Goal: Transaction & Acquisition: Purchase product/service

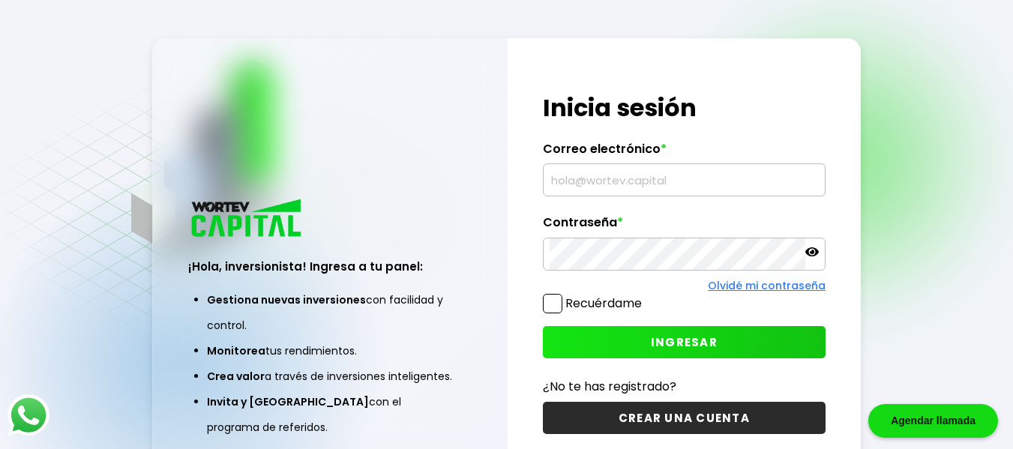
type input "[EMAIL_ADDRESS][DOMAIN_NAME]"
click at [667, 343] on span "INGRESAR" at bounding box center [684, 342] width 67 height 16
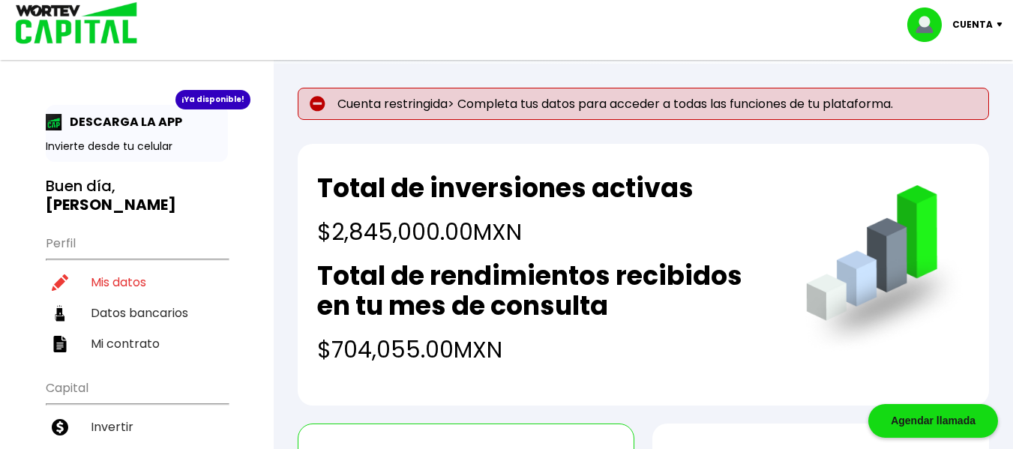
click at [965, 23] on p "Cuenta" at bounding box center [972, 24] width 40 height 22
click at [974, 223] on div "Total de inversiones activas $2,845,000.00 MXN Total de rendimientos recibidos …" at bounding box center [643, 275] width 691 height 262
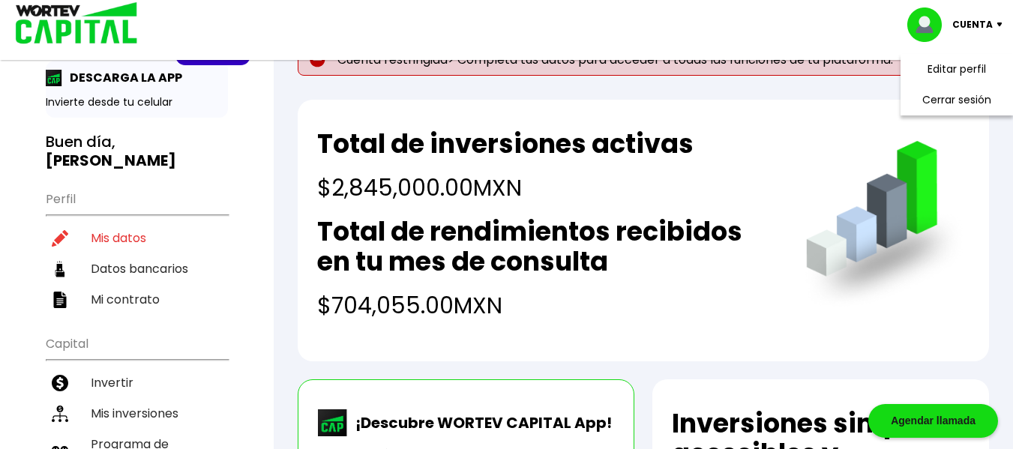
scroll to position [61, 0]
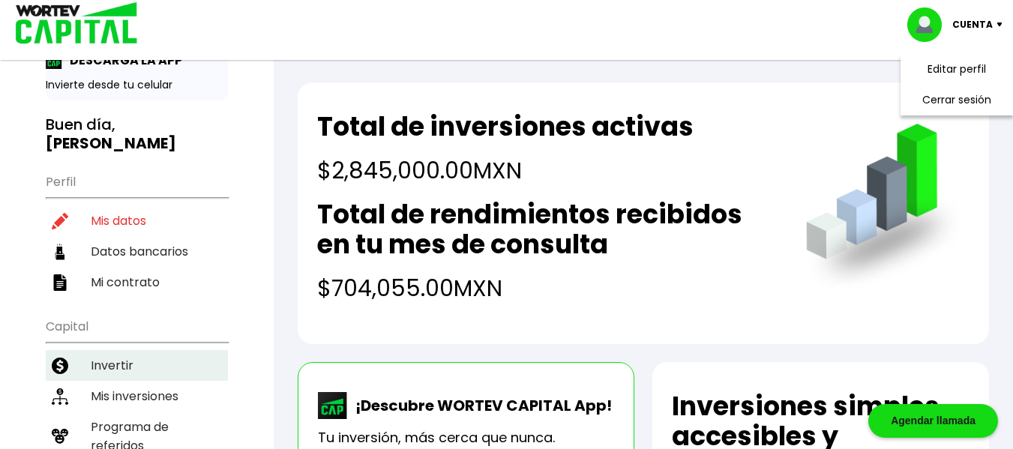
click at [99, 350] on li "Invertir" at bounding box center [137, 365] width 182 height 31
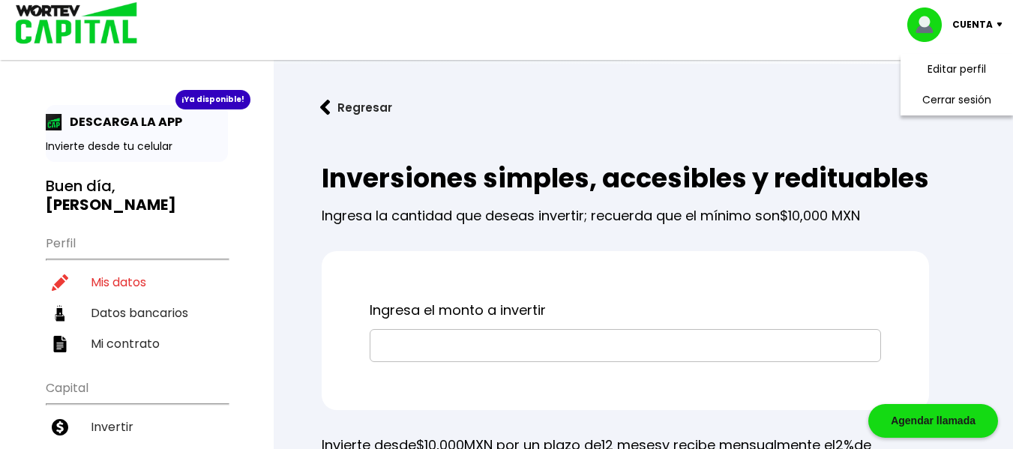
click at [481, 361] on input "text" at bounding box center [625, 345] width 498 height 31
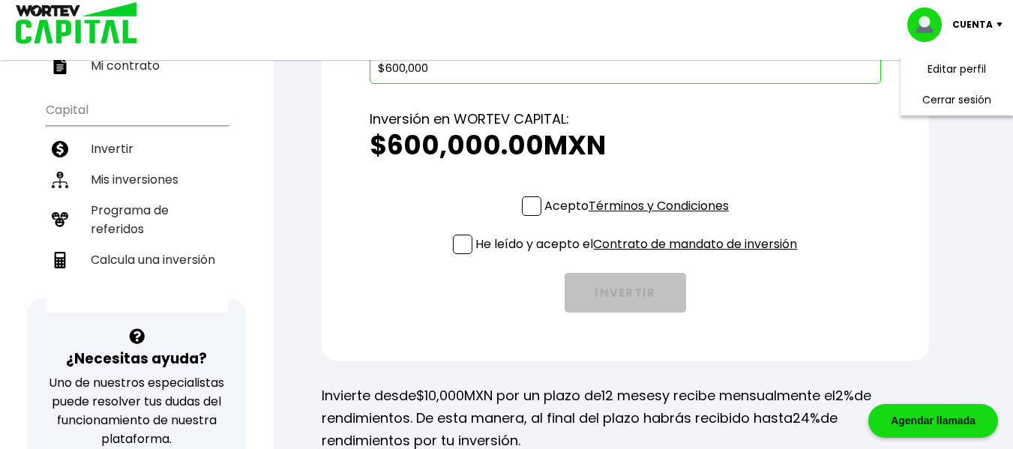
scroll to position [300, 0]
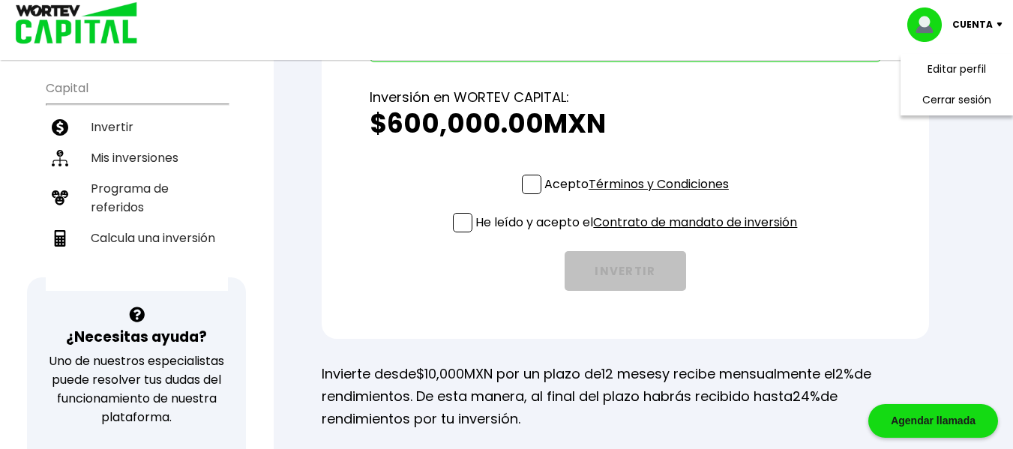
type input "$600,000"
click at [529, 194] on span at bounding box center [531, 184] width 19 height 19
click at [640, 196] on input "Acepto Términos y Condiciones" at bounding box center [640, 196] width 0 height 0
click at [459, 232] on span at bounding box center [462, 222] width 19 height 19
click at [640, 234] on input "He leído y acepto el Contrato de mandato de inversión" at bounding box center [640, 234] width 0 height 0
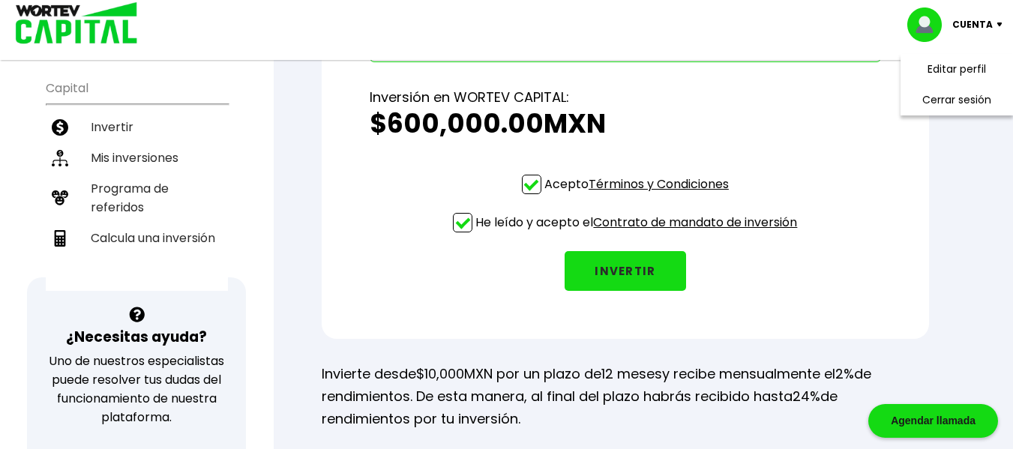
click at [628, 291] on button "INVERTIR" at bounding box center [625, 271] width 121 height 40
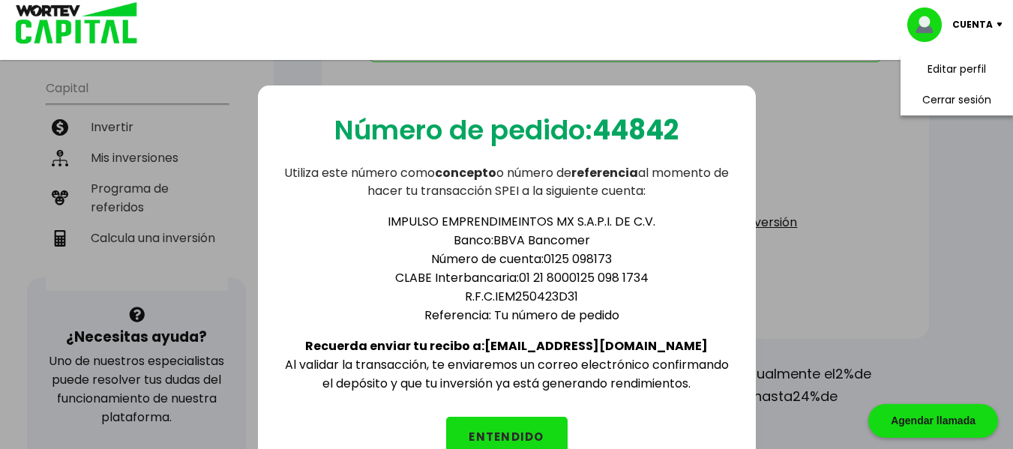
click at [969, 26] on p "Cuenta" at bounding box center [972, 24] width 40 height 22
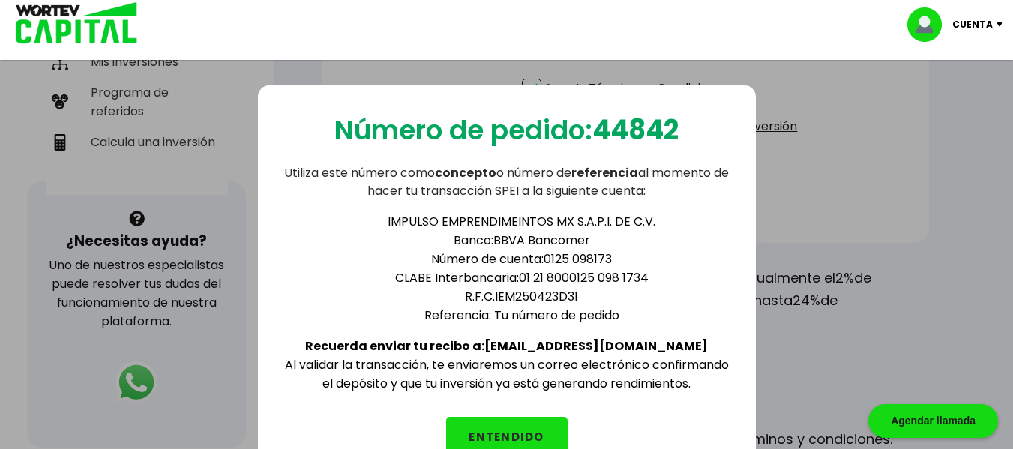
scroll to position [342, 0]
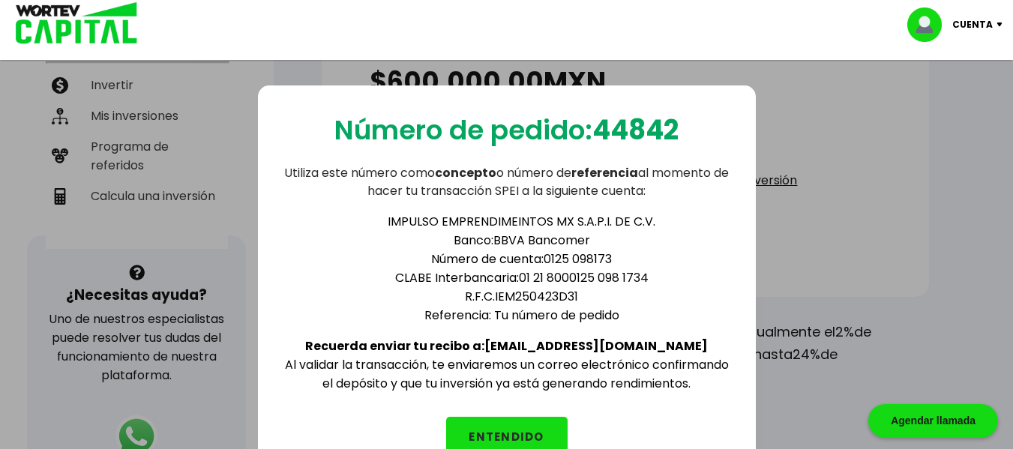
click at [737, 397] on div "Número de pedido: 44842 Utiliza este número como concepto o número de referenci…" at bounding box center [507, 282] width 498 height 395
click at [723, 268] on li "[PERSON_NAME] Interbancaria: 01 21 8000125 098 1734" at bounding box center [522, 277] width 420 height 19
click at [260, 93] on div "Número de pedido: 44842 Utiliza este número como concepto o número de referenci…" at bounding box center [507, 282] width 498 height 395
click at [301, 262] on ul "IMPULSO EMPRENDIMEINTOS MX S.A.P.I. DE C.V. Banco: BBVA Bancomer Número de cuen…" at bounding box center [507, 268] width 450 height 112
click at [276, 98] on div "Número de pedido: 44842 Utiliza este número como concepto o número de referenci…" at bounding box center [507, 282] width 498 height 395
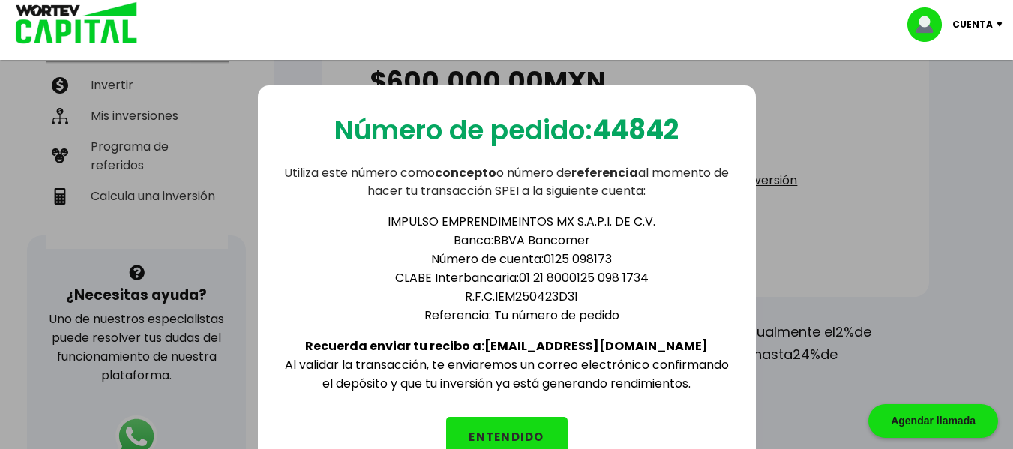
click at [529, 430] on button "ENTENDIDO" at bounding box center [506, 437] width 121 height 40
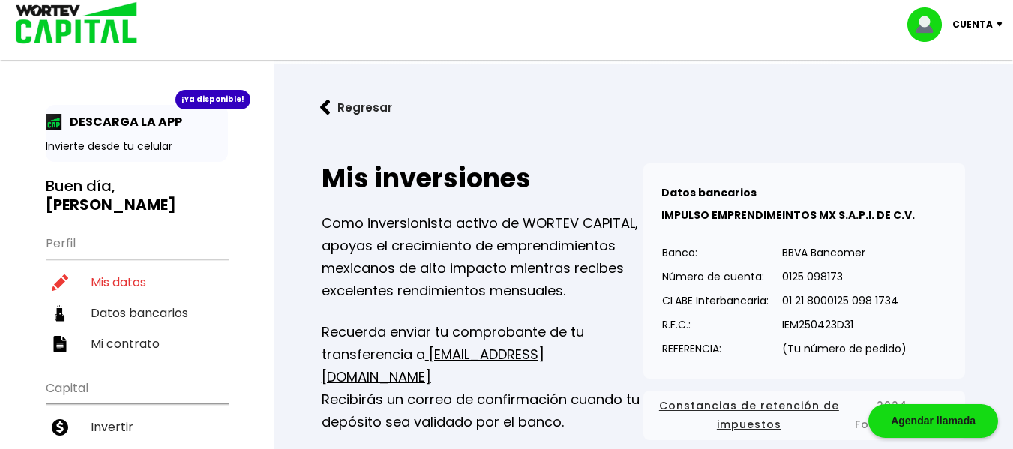
click at [958, 19] on p "Cuenta" at bounding box center [972, 24] width 40 height 22
click at [939, 101] on li "Cerrar sesión" at bounding box center [957, 100] width 120 height 31
